Goal: Information Seeking & Learning: Learn about a topic

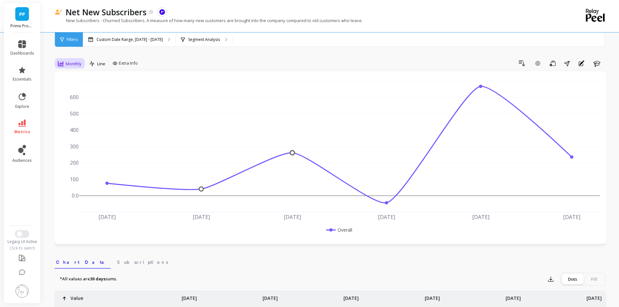
click at [74, 65] on span "Monthly" at bounding box center [74, 64] width 16 height 6
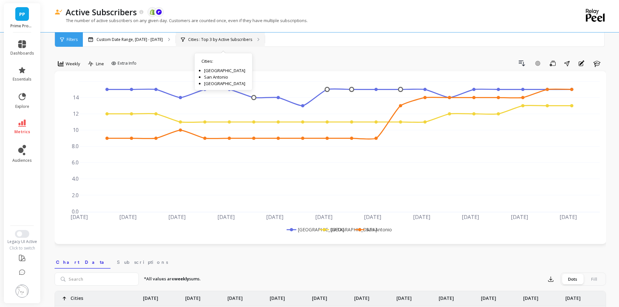
click at [226, 39] on p "Cities : Top 3 by Active Subscribers" at bounding box center [220, 39] width 64 height 5
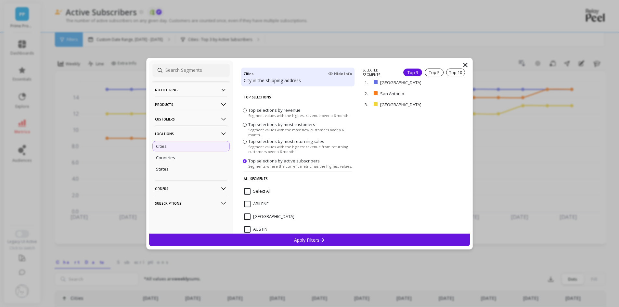
click at [220, 122] on icon at bounding box center [223, 119] width 7 height 7
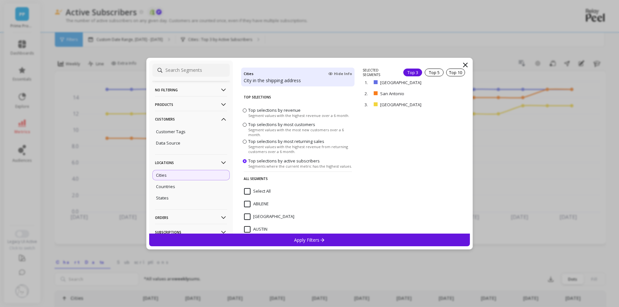
click at [220, 106] on icon at bounding box center [223, 104] width 7 height 7
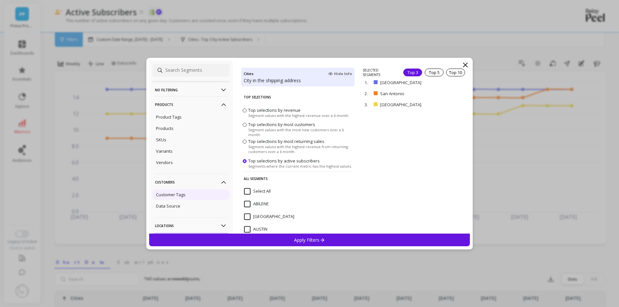
click at [186, 191] on div "Customer Tags" at bounding box center [190, 194] width 77 height 10
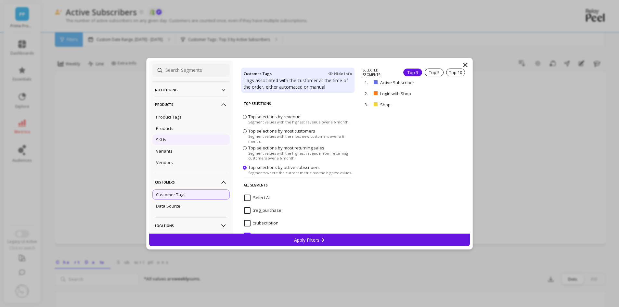
click at [179, 142] on div "SKUs" at bounding box center [190, 139] width 77 height 10
click at [498, 136] on div "No filtering Overall Products Product Tags Products SKUs Variants Vendors Custo…" at bounding box center [309, 153] width 619 height 307
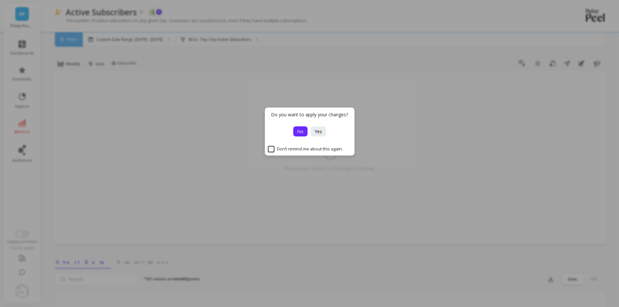
click at [301, 133] on span "No" at bounding box center [300, 131] width 6 height 6
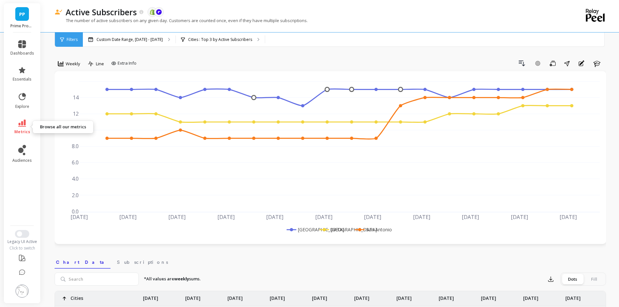
click at [26, 123] on link "metrics" at bounding box center [22, 126] width 24 height 15
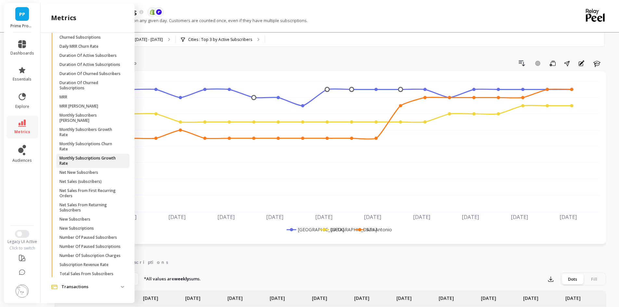
scroll to position [342, 0]
drag, startPoint x: 91, startPoint y: 164, endPoint x: 69, endPoint y: 166, distance: 21.5
click at [69, 179] on p "Net Sales (subscribers)" at bounding box center [80, 181] width 42 height 5
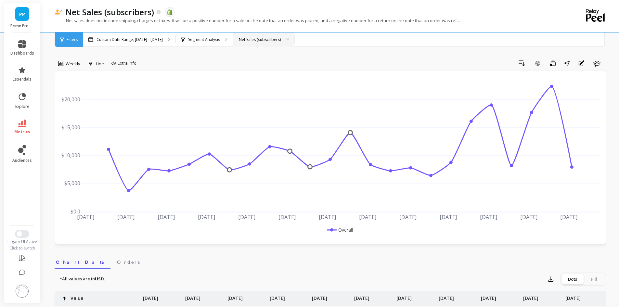
click at [248, 42] on div "Net Sales (subscribers)" at bounding box center [260, 39] width 42 height 6
click at [214, 42] on div "Segment Analysis" at bounding box center [204, 39] width 57 height 14
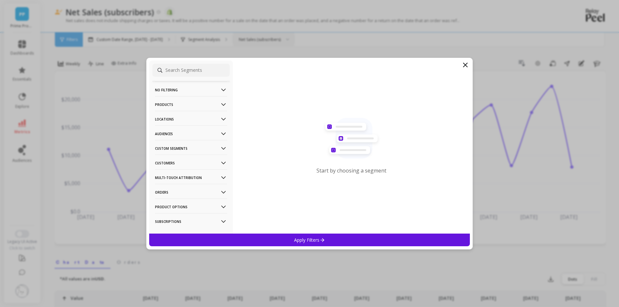
click at [179, 103] on p "Products" at bounding box center [191, 104] width 72 height 17
click at [168, 159] on div "SKUs" at bounding box center [190, 162] width 77 height 10
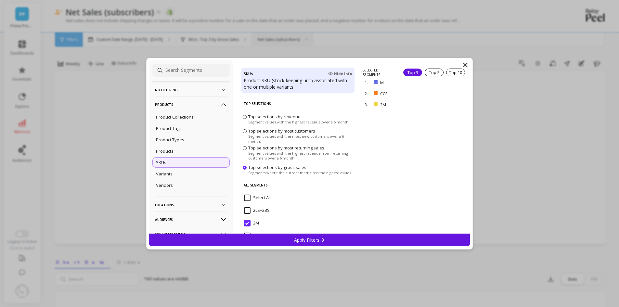
click at [320, 239] on icon at bounding box center [322, 240] width 6 height 6
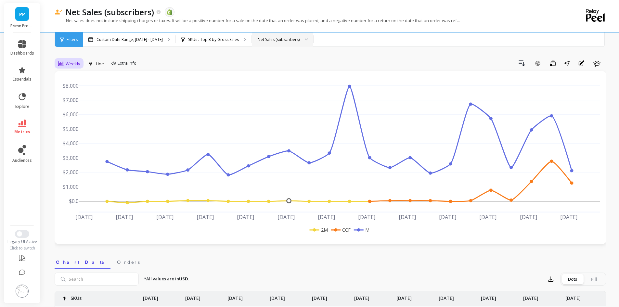
click at [69, 65] on span "Weekly" at bounding box center [73, 64] width 15 height 6
click at [70, 92] on div "Daily" at bounding box center [78, 91] width 37 height 6
